Goal: Find specific page/section: Find specific page/section

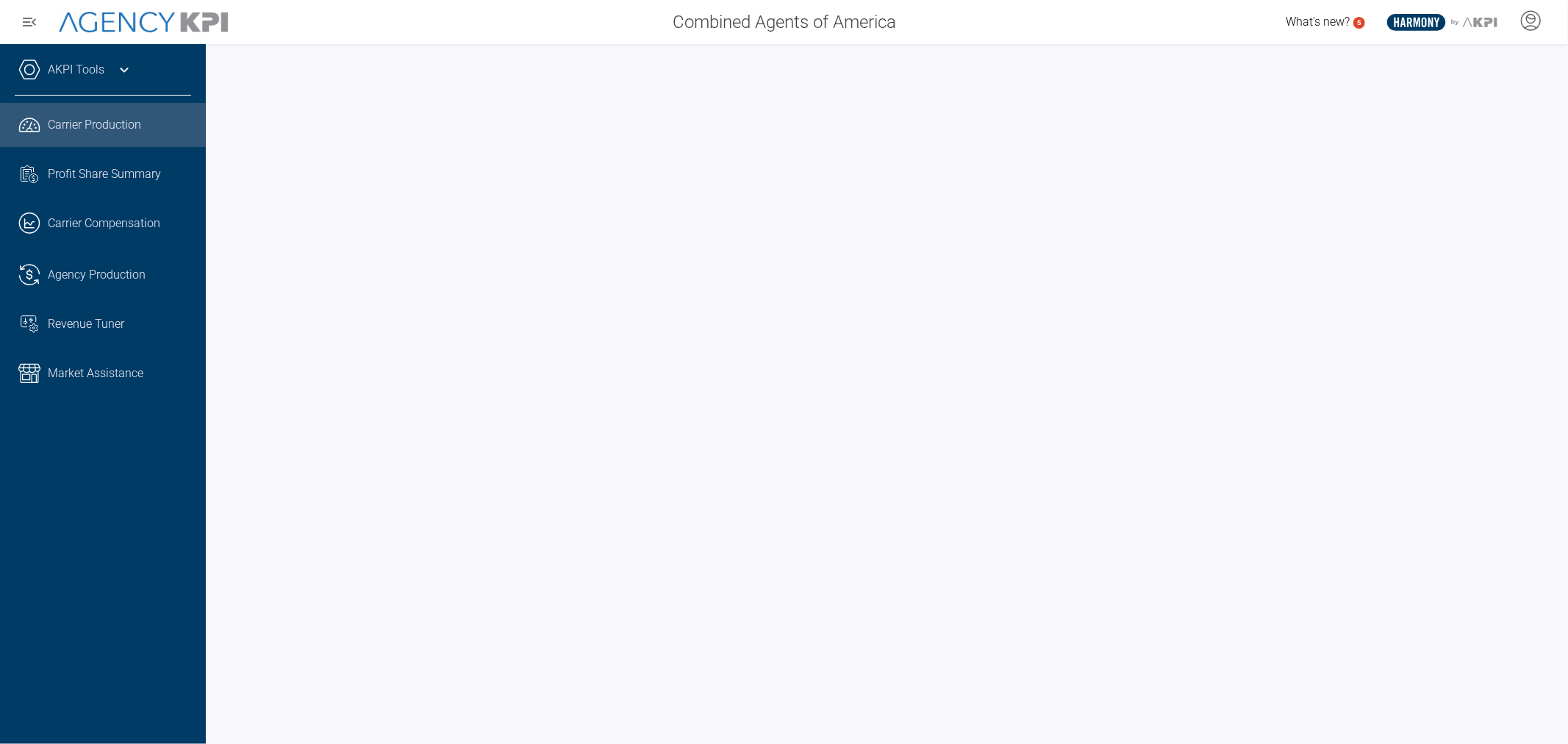
click at [85, 131] on span "Carrier Production" at bounding box center [94, 126] width 93 height 18
click at [84, 173] on span "Profit Share Summary" at bounding box center [104, 174] width 113 height 18
